Goal: Task Accomplishment & Management: Manage account settings

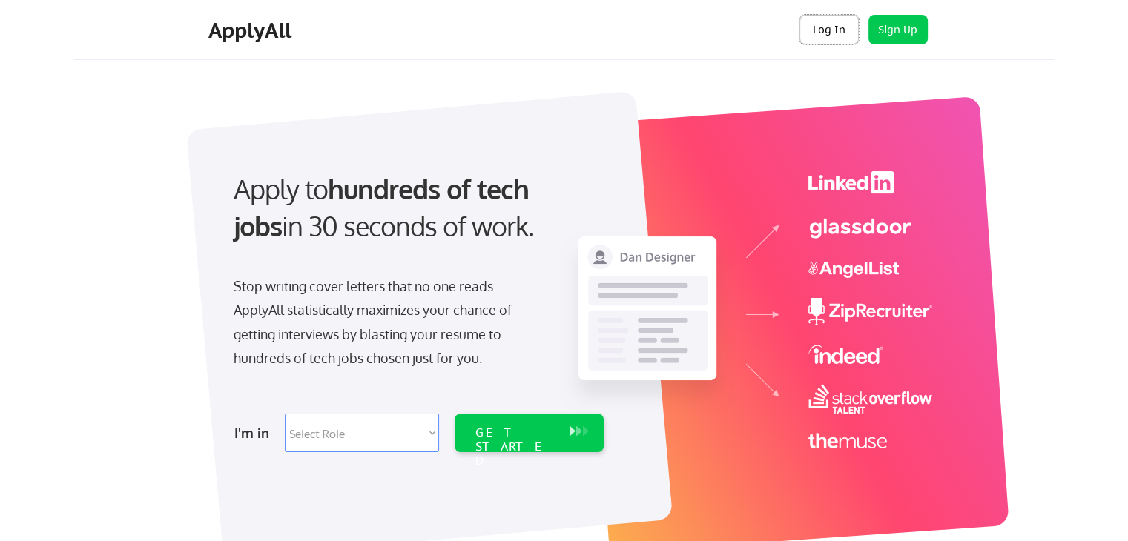
click at [825, 24] on button "Log In" at bounding box center [829, 30] width 59 height 30
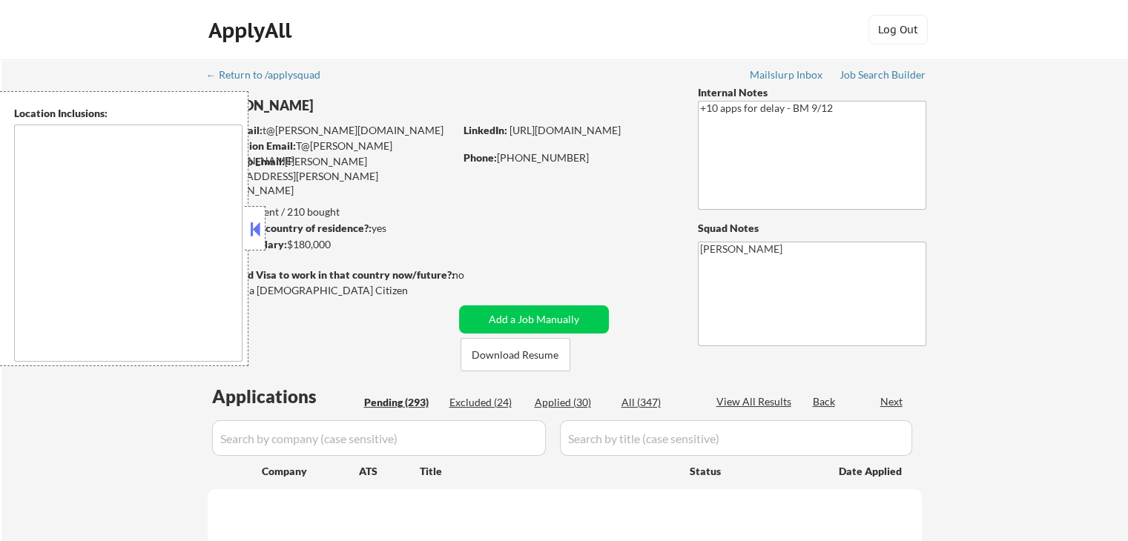
type textarea "[GEOGRAPHIC_DATA], [GEOGRAPHIC_DATA] [GEOGRAPHIC_DATA], [GEOGRAPHIC_DATA] [GEOG…"
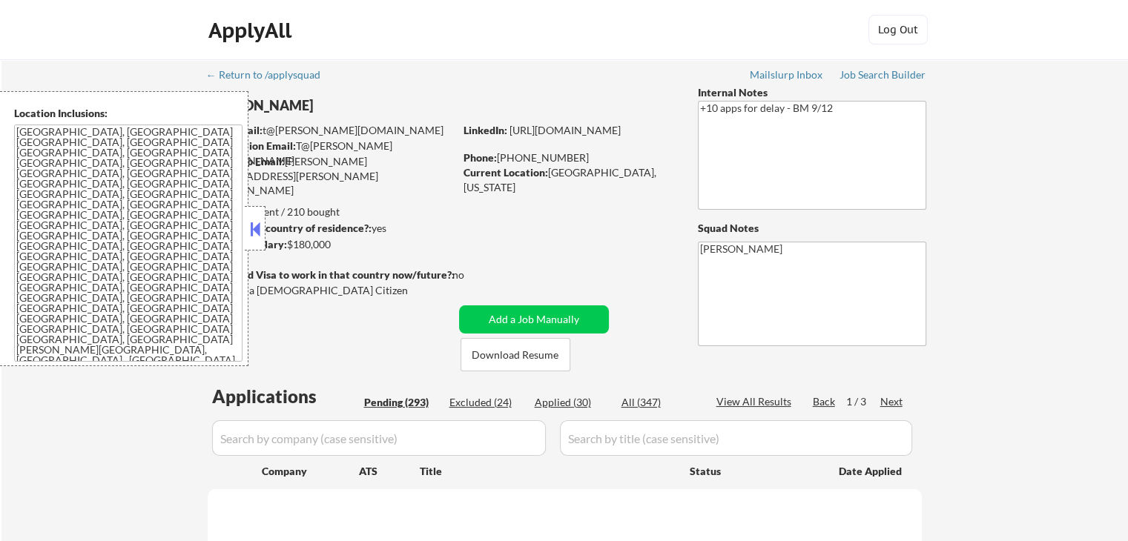
click at [257, 225] on button at bounding box center [255, 229] width 16 height 22
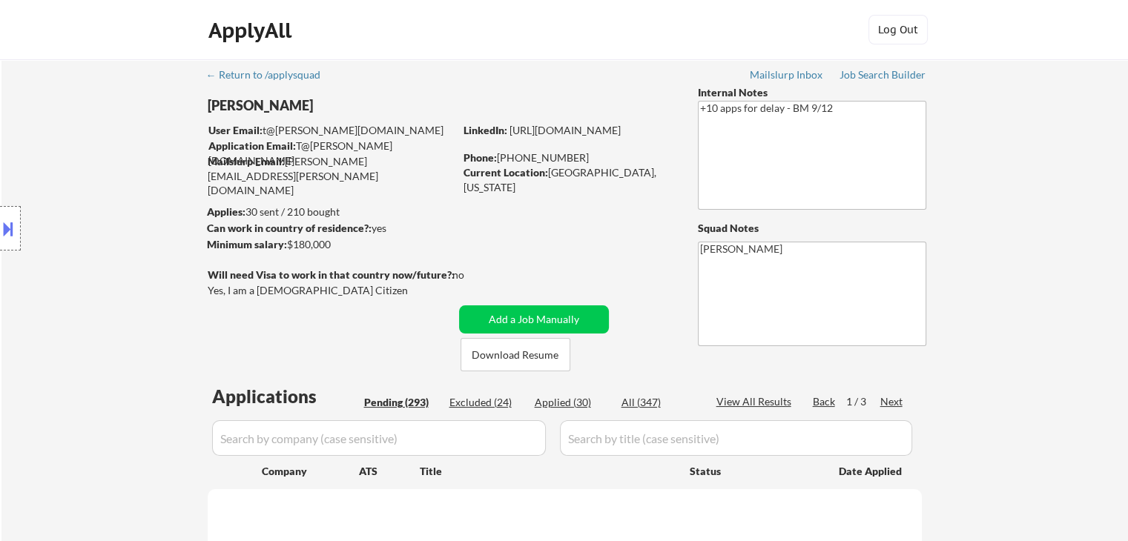
scroll to position [148, 0]
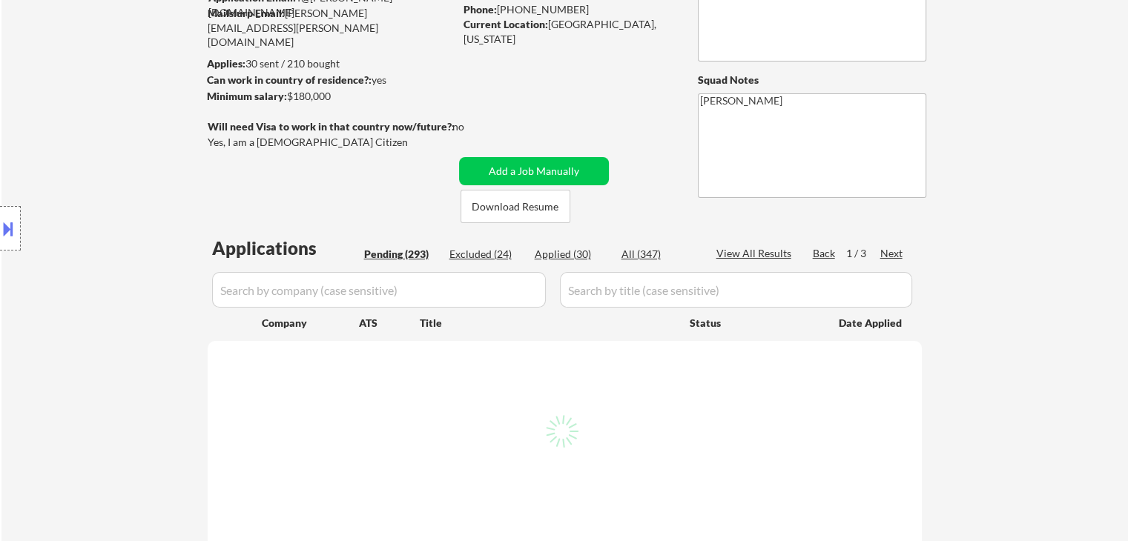
select select ""pending""
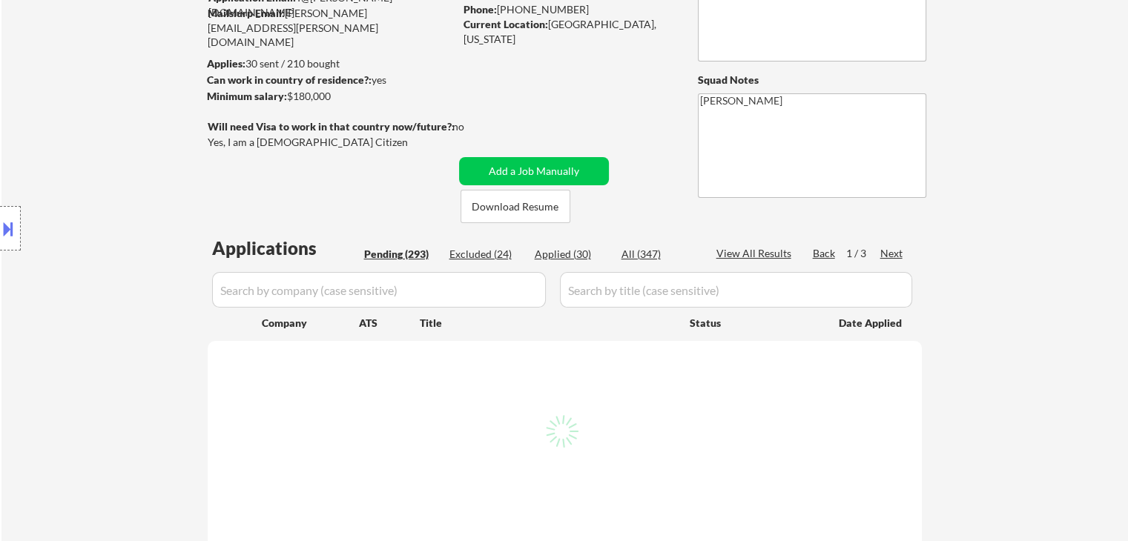
select select ""pending""
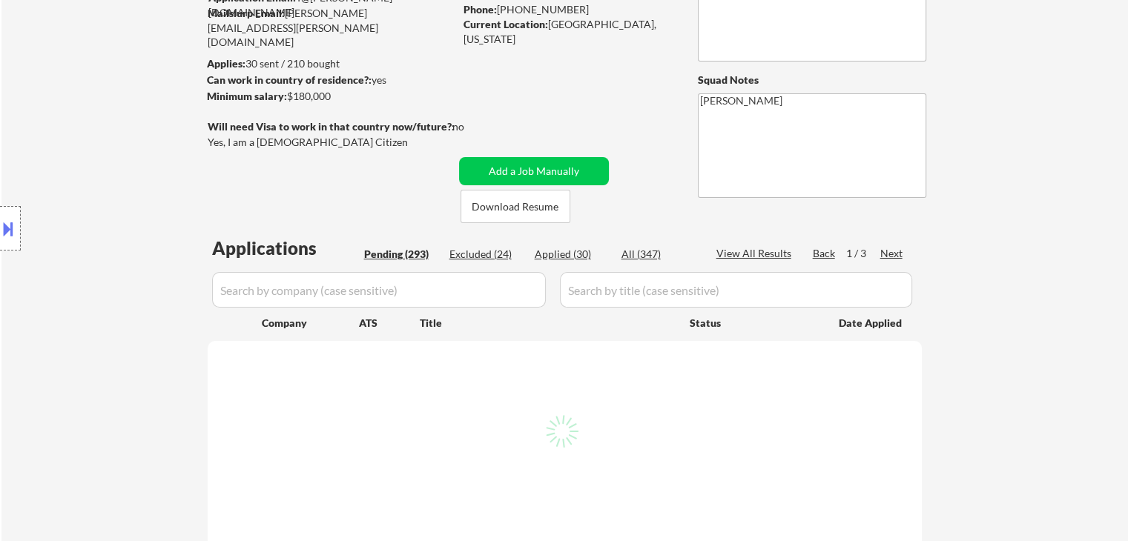
select select ""pending""
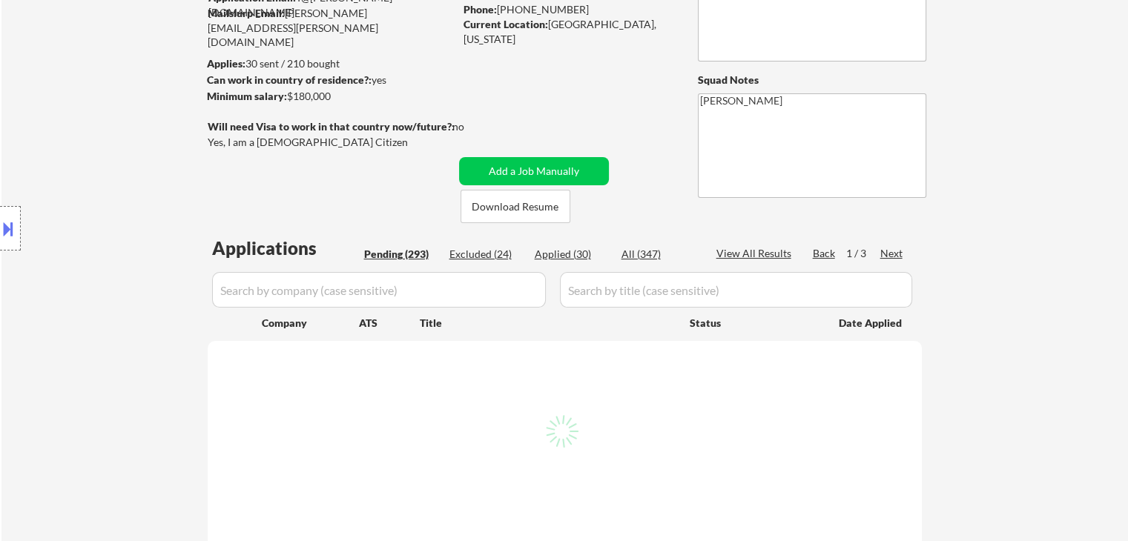
select select ""pending""
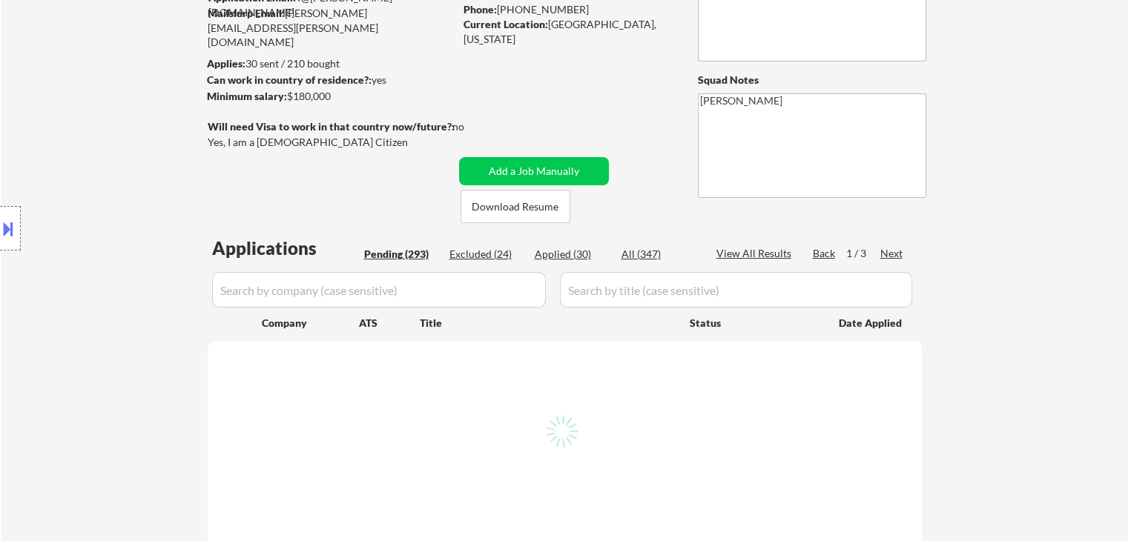
select select ""pending""
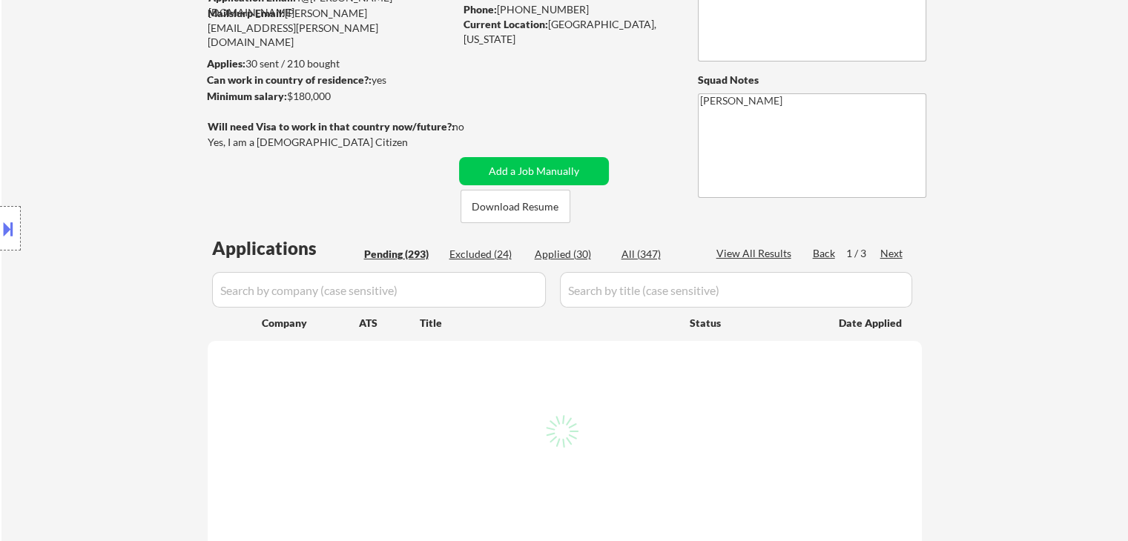
select select ""pending""
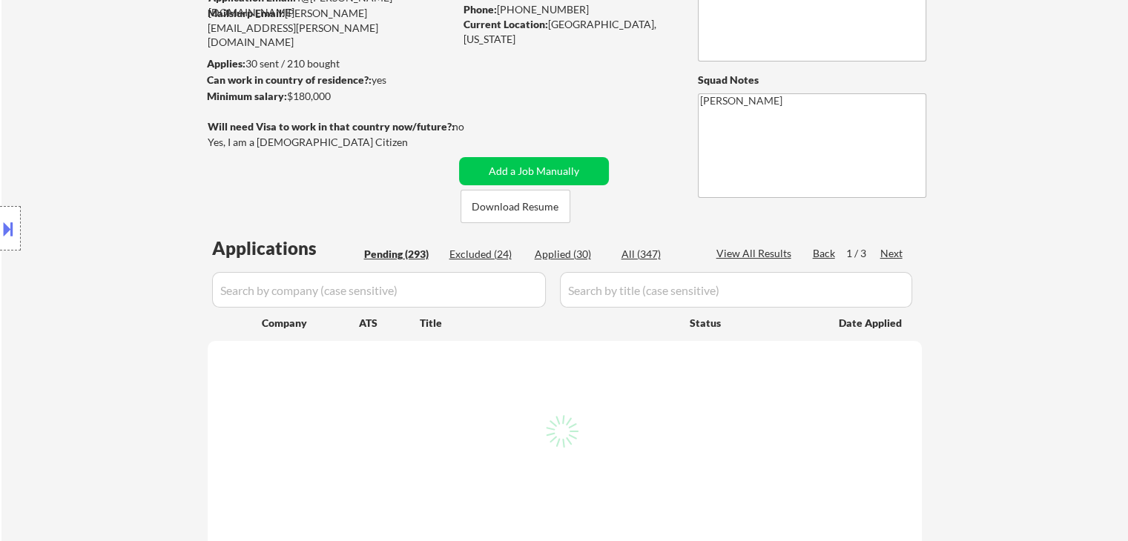
select select ""pending""
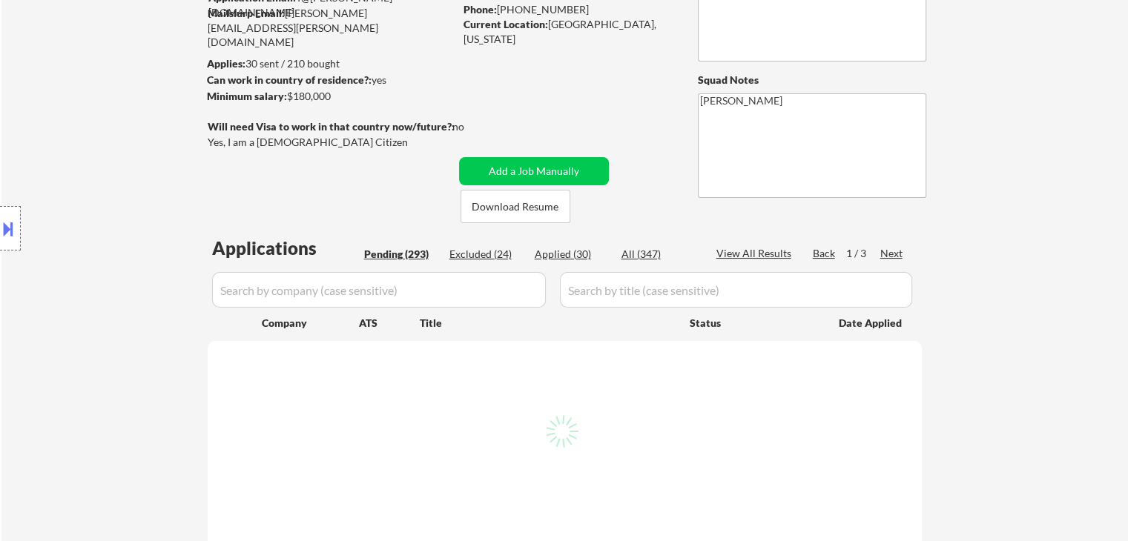
select select ""pending""
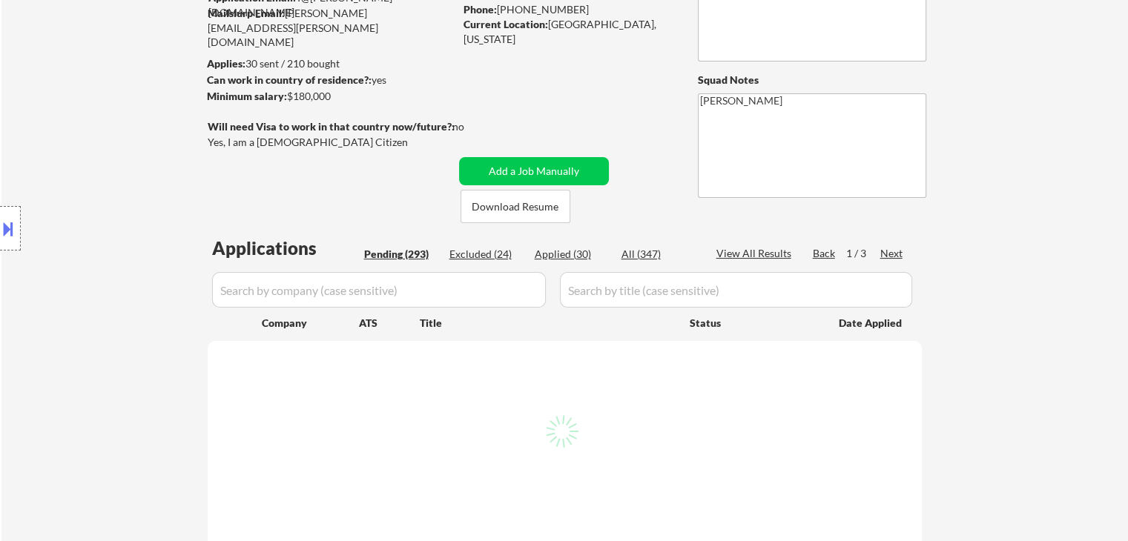
select select ""pending""
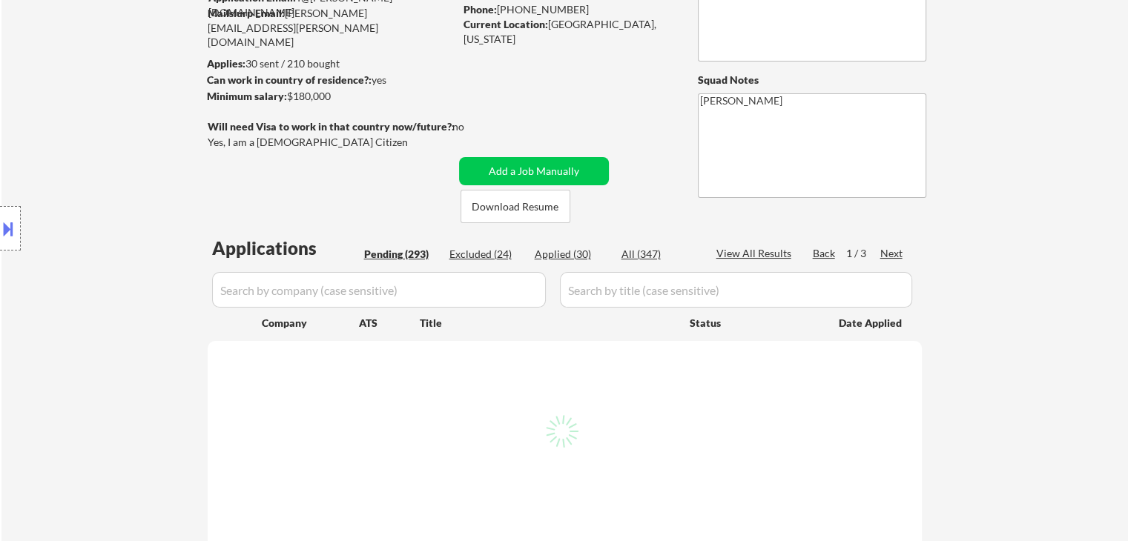
select select ""pending""
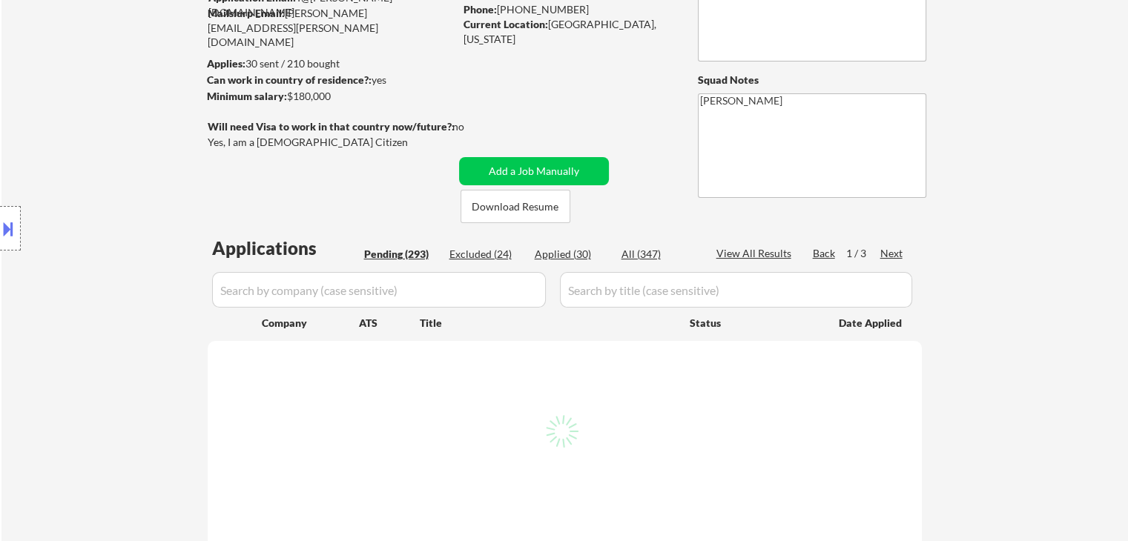
select select ""pending""
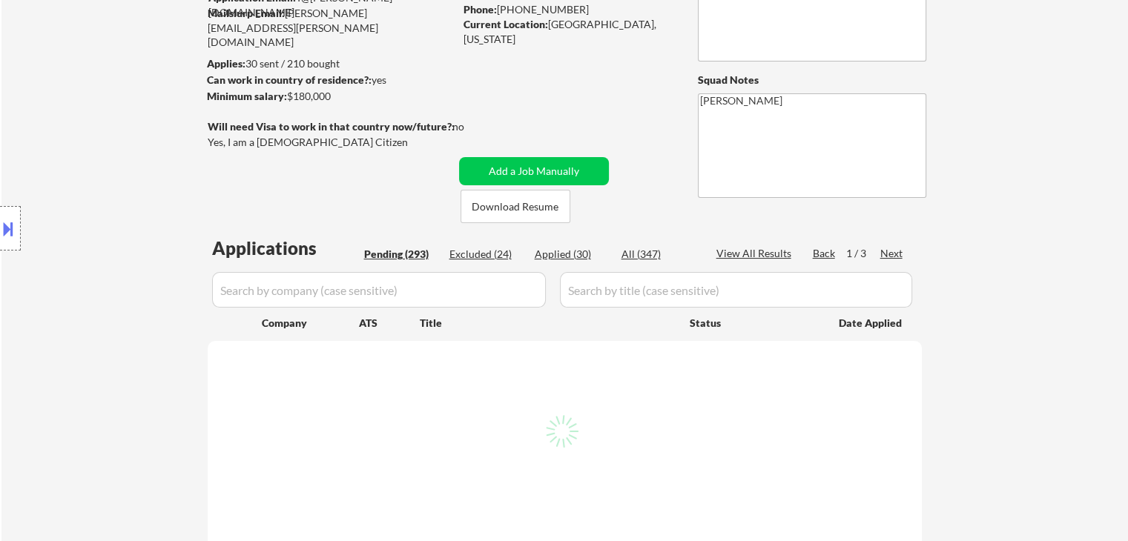
select select ""pending""
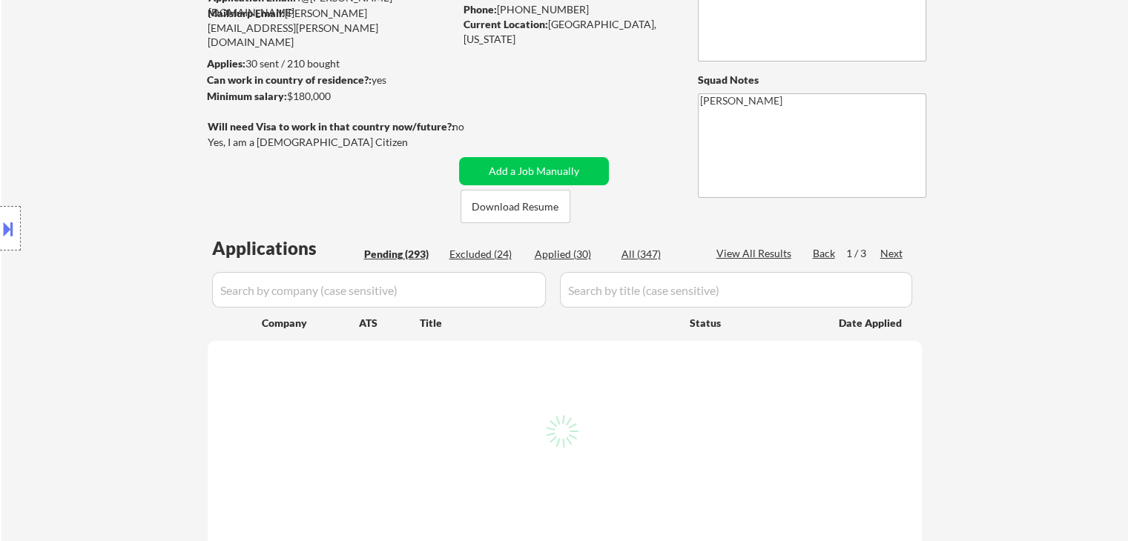
select select ""pending""
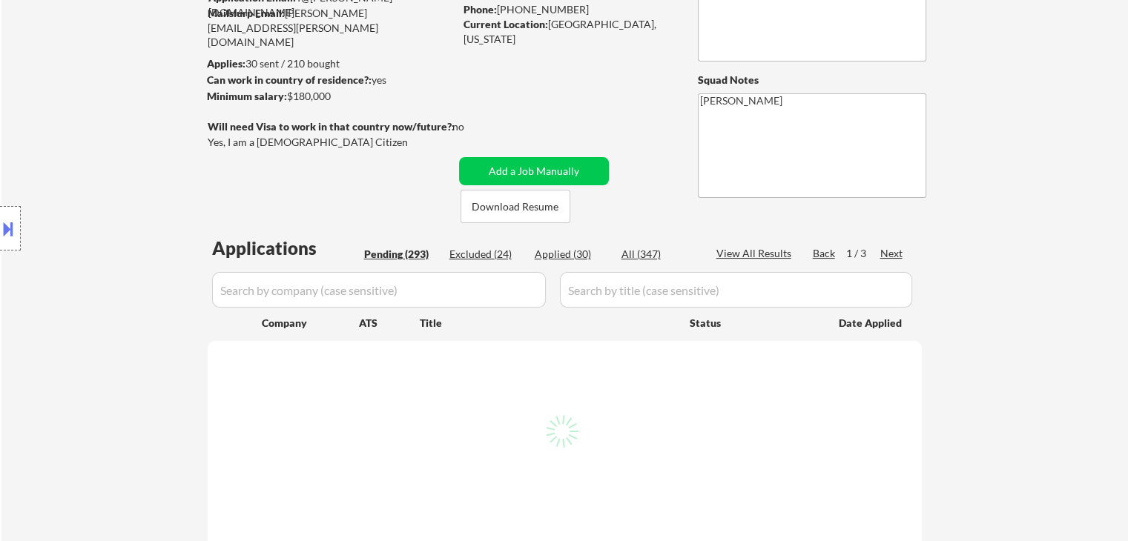
select select ""pending""
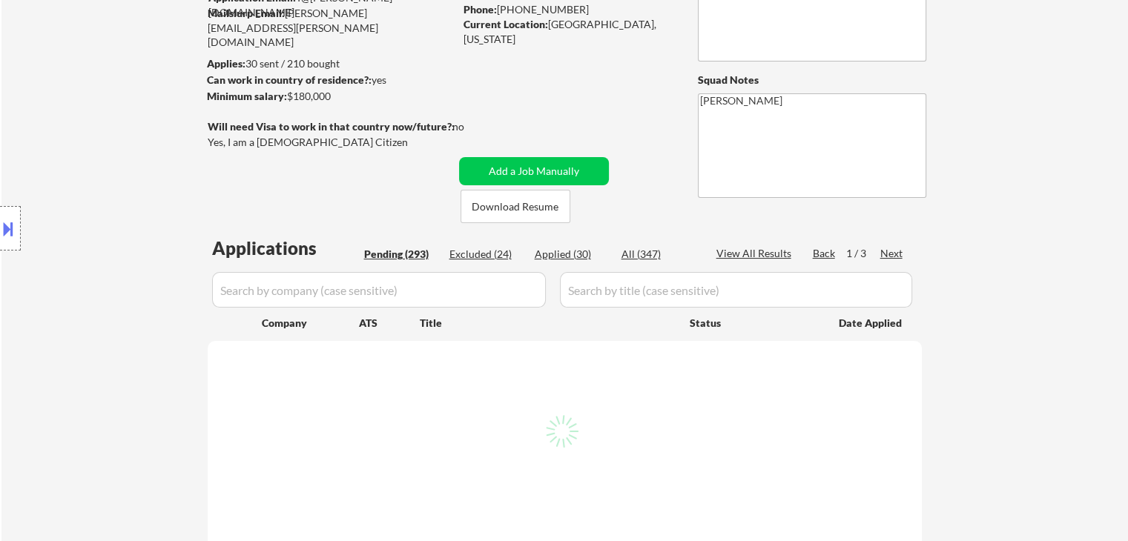
select select ""pending""
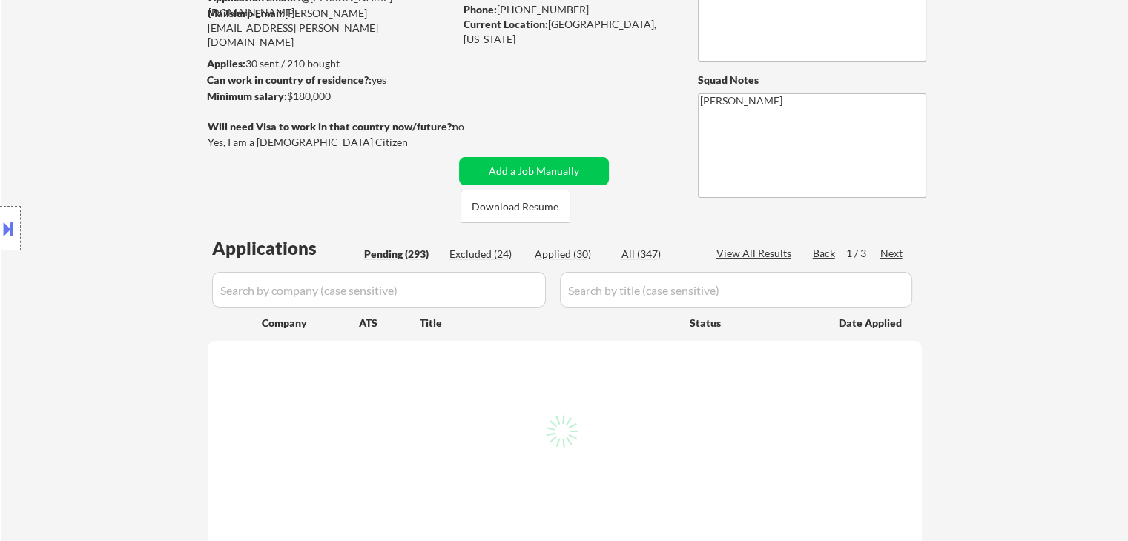
select select ""pending""
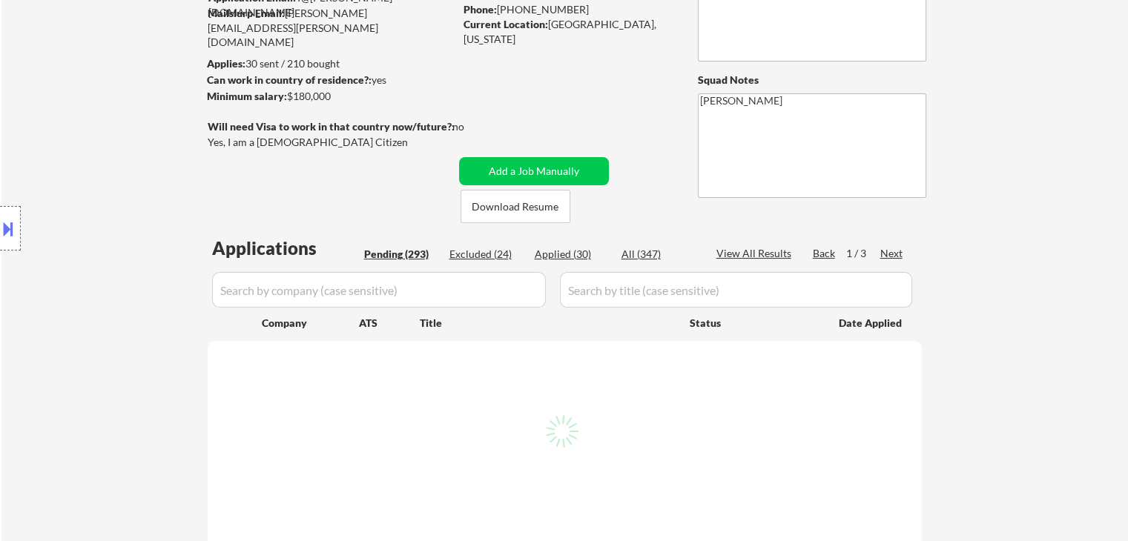
select select ""pending""
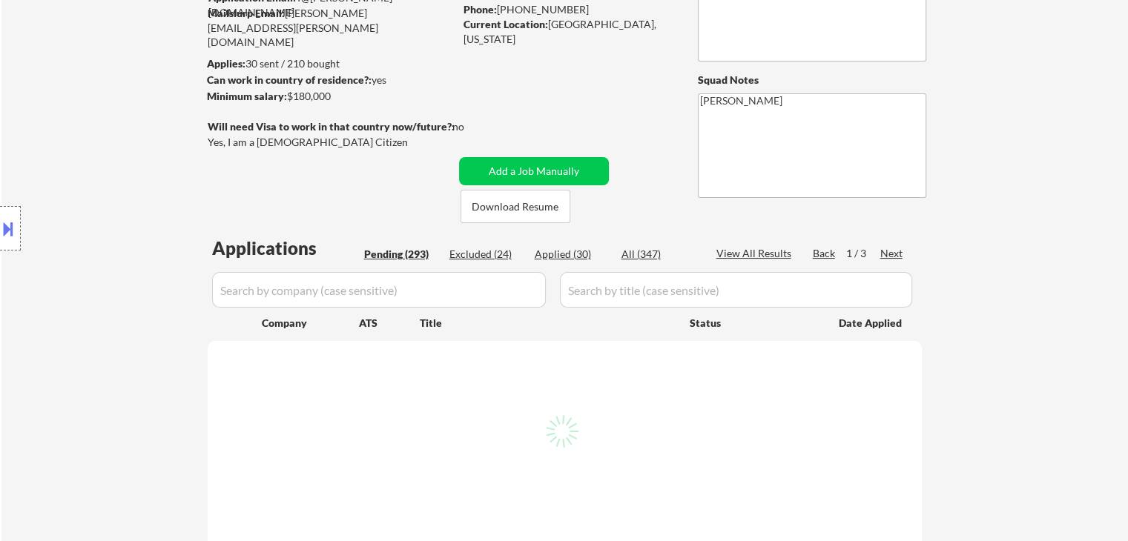
select select ""pending""
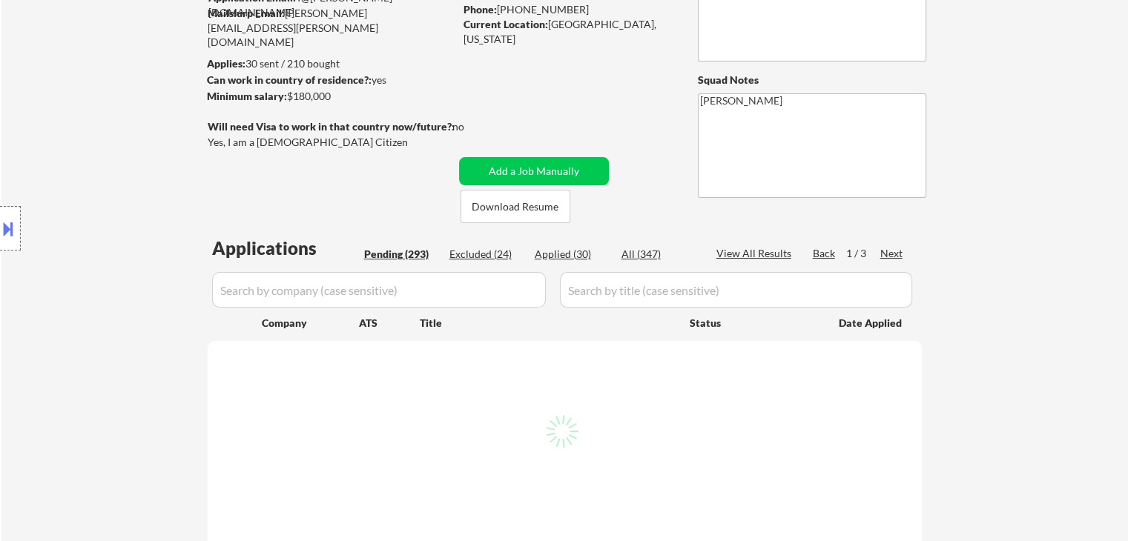
select select ""pending""
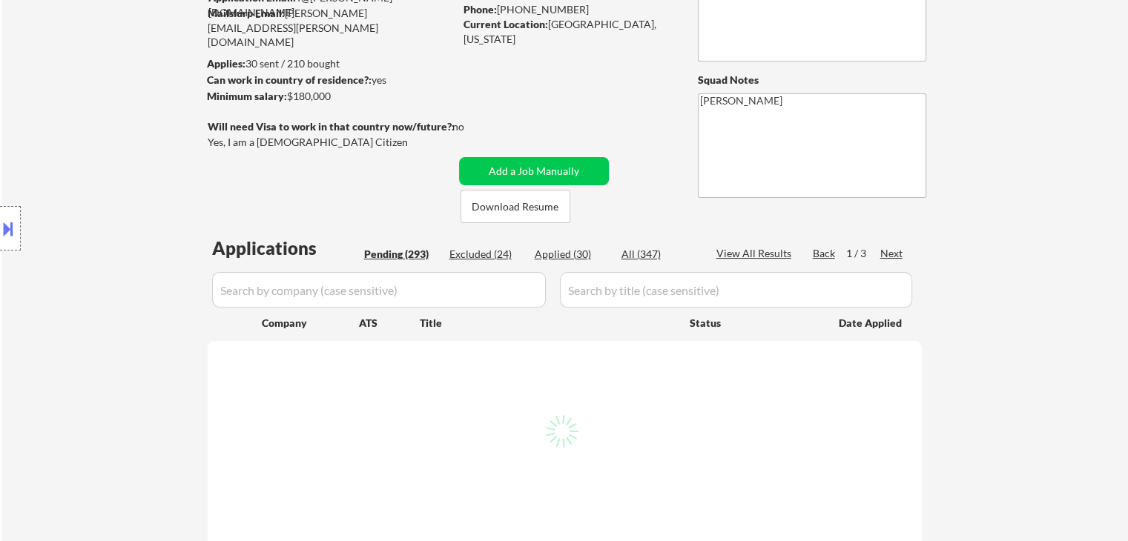
select select ""pending""
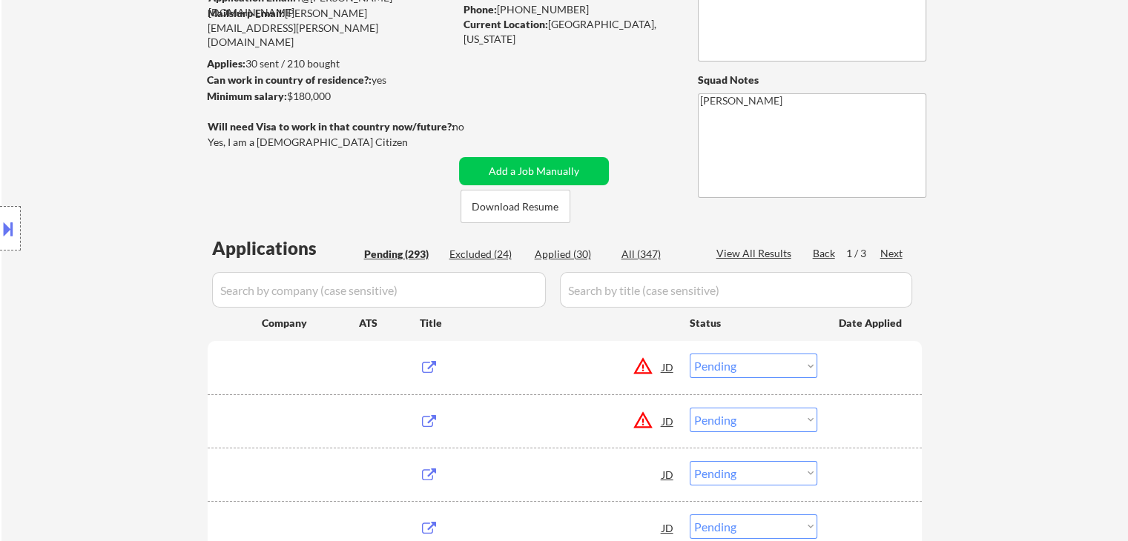
scroll to position [74, 0]
